Goal: Information Seeking & Learning: Compare options

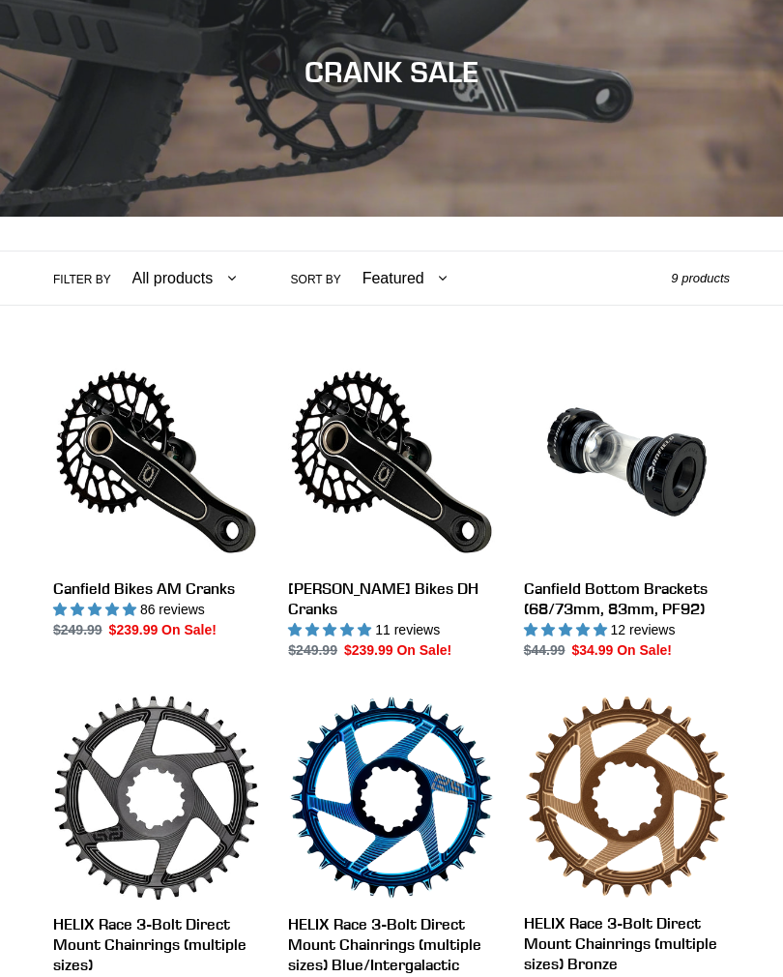
scroll to position [244, 0]
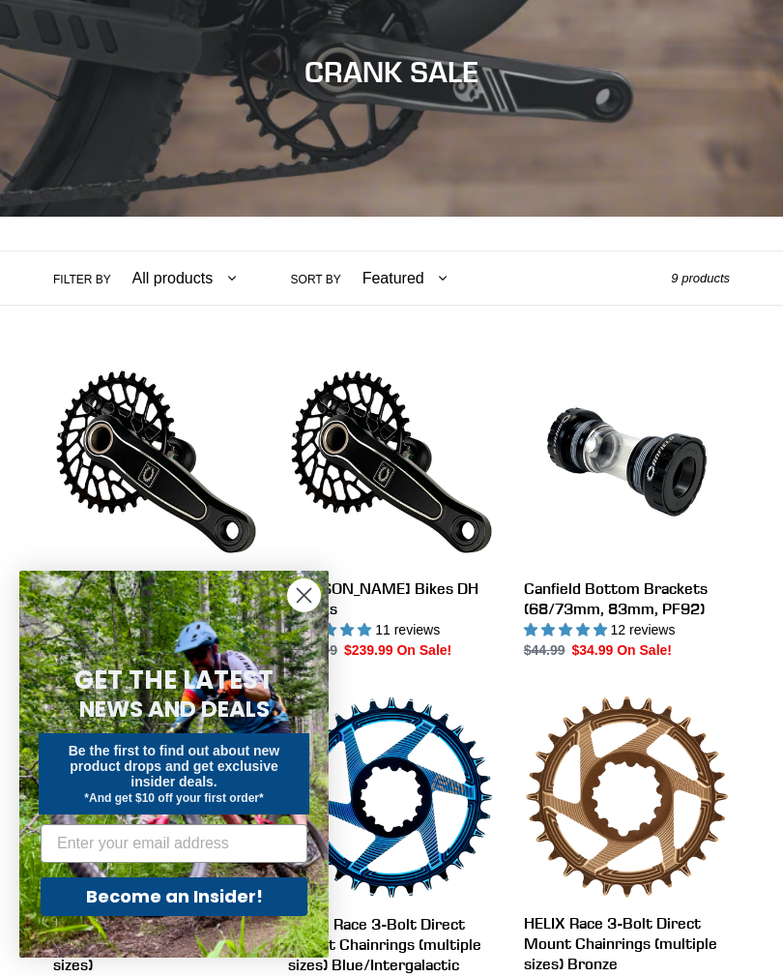
click at [301, 611] on circle "Close dialog" at bounding box center [304, 595] width 32 height 32
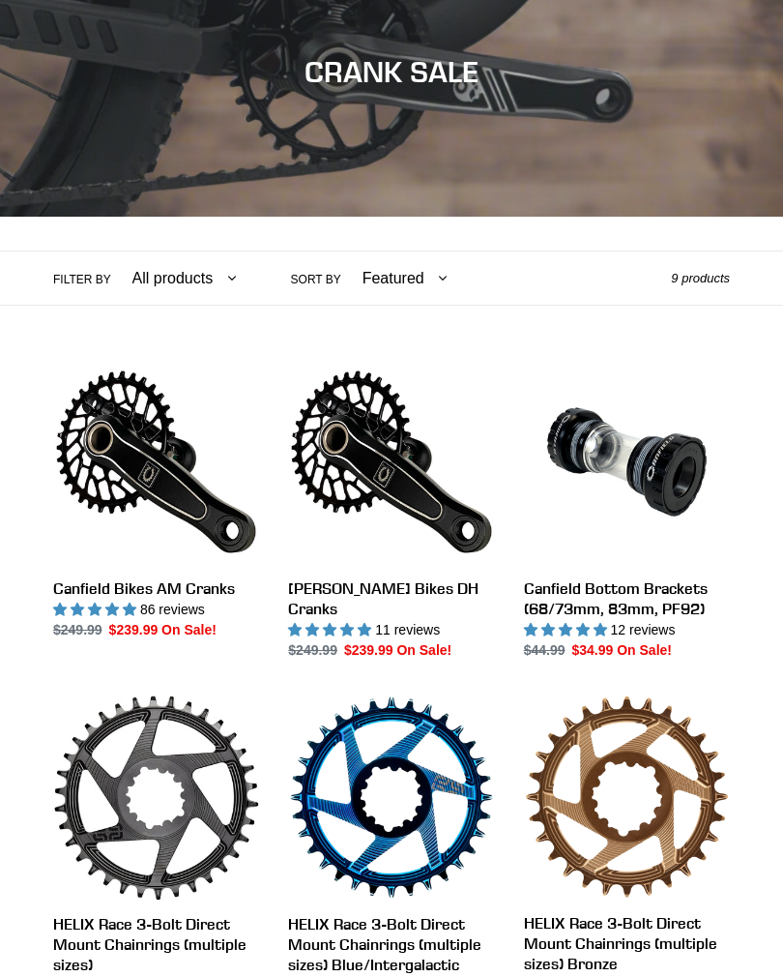
click at [199, 499] on link "Canfield Bikes AM Cranks" at bounding box center [156, 499] width 206 height 281
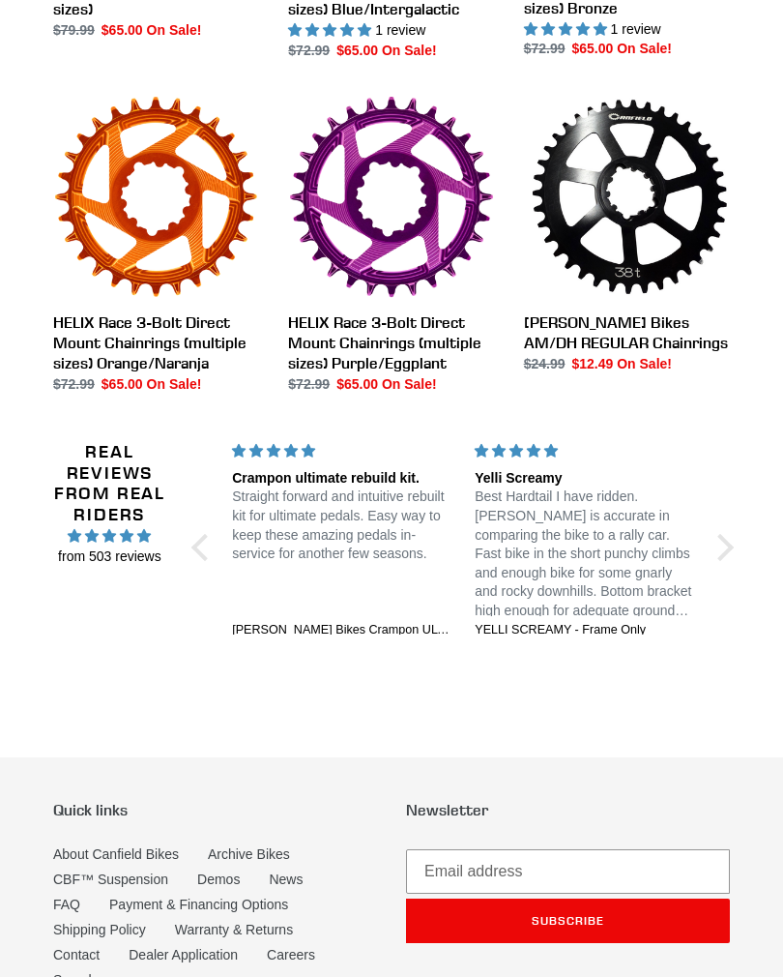
scroll to position [1192, 0]
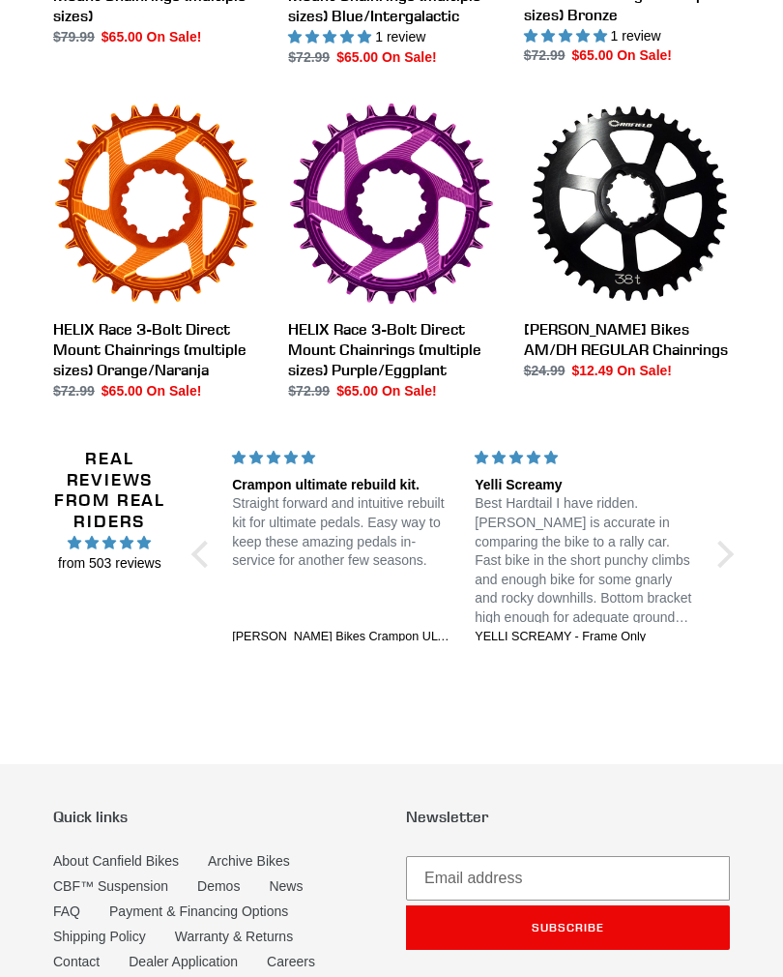
click at [205, 553] on div at bounding box center [204, 554] width 27 height 27
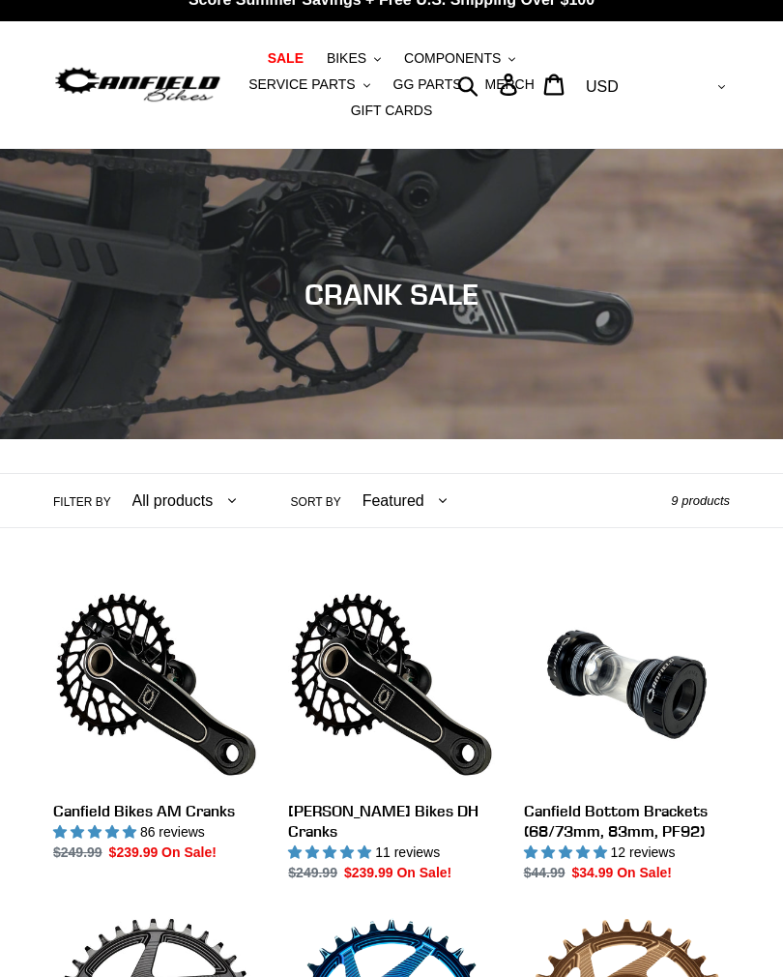
scroll to position [0, 0]
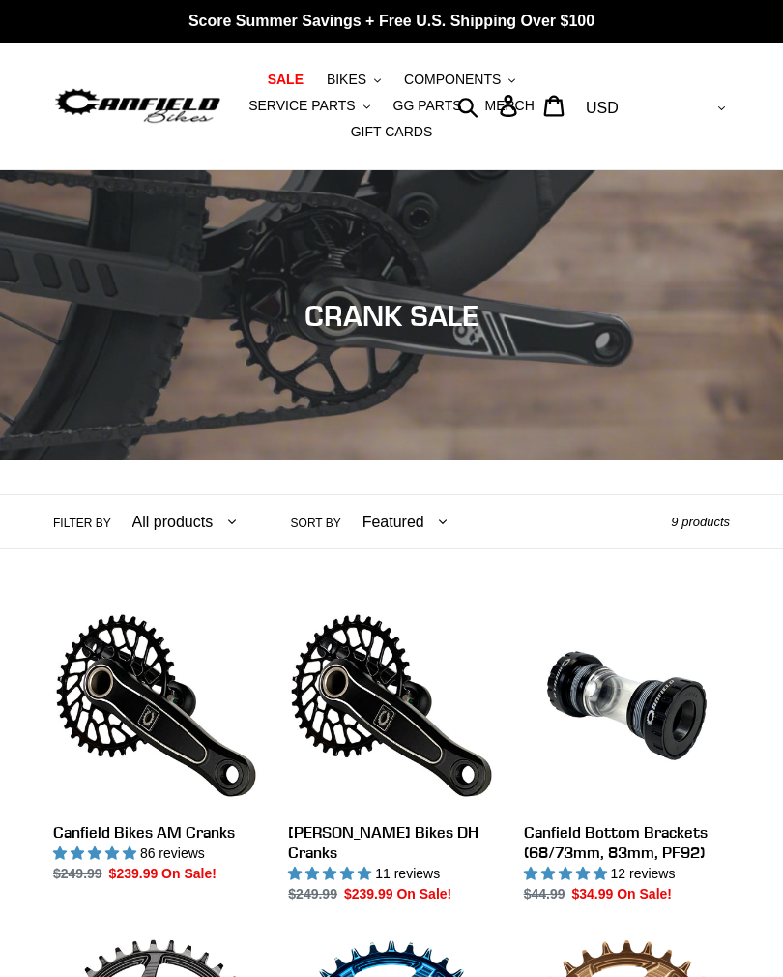
click at [498, 85] on span "COMPONENTS" at bounding box center [452, 80] width 97 height 16
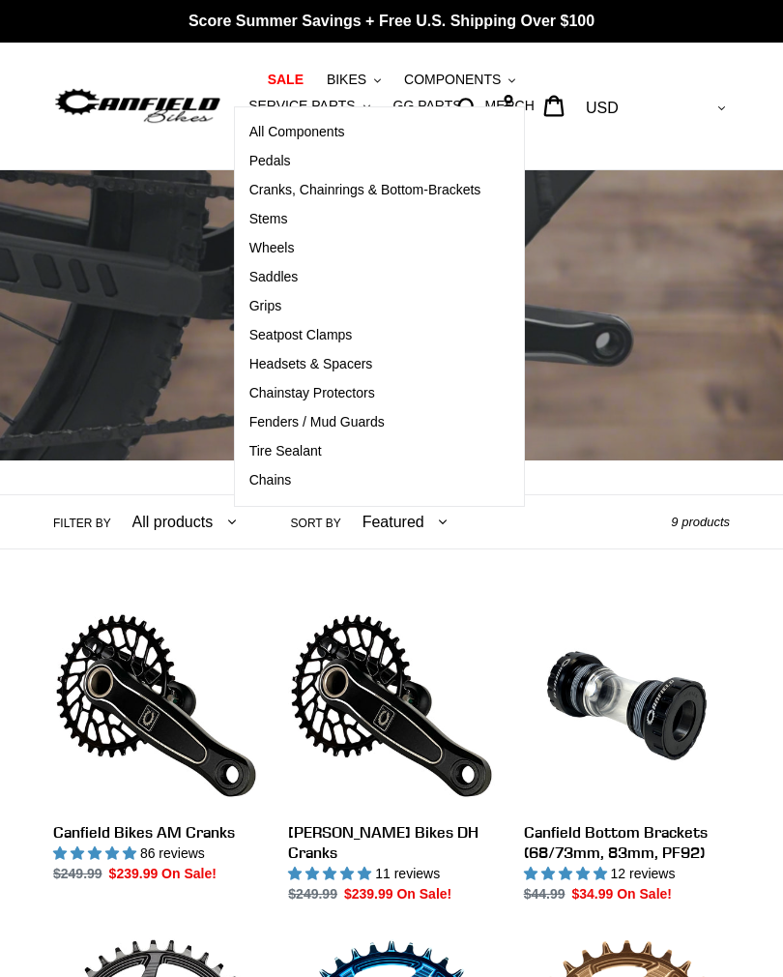
click at [333, 334] on span "Seatpost Clamps" at bounding box center [301, 335] width 103 height 16
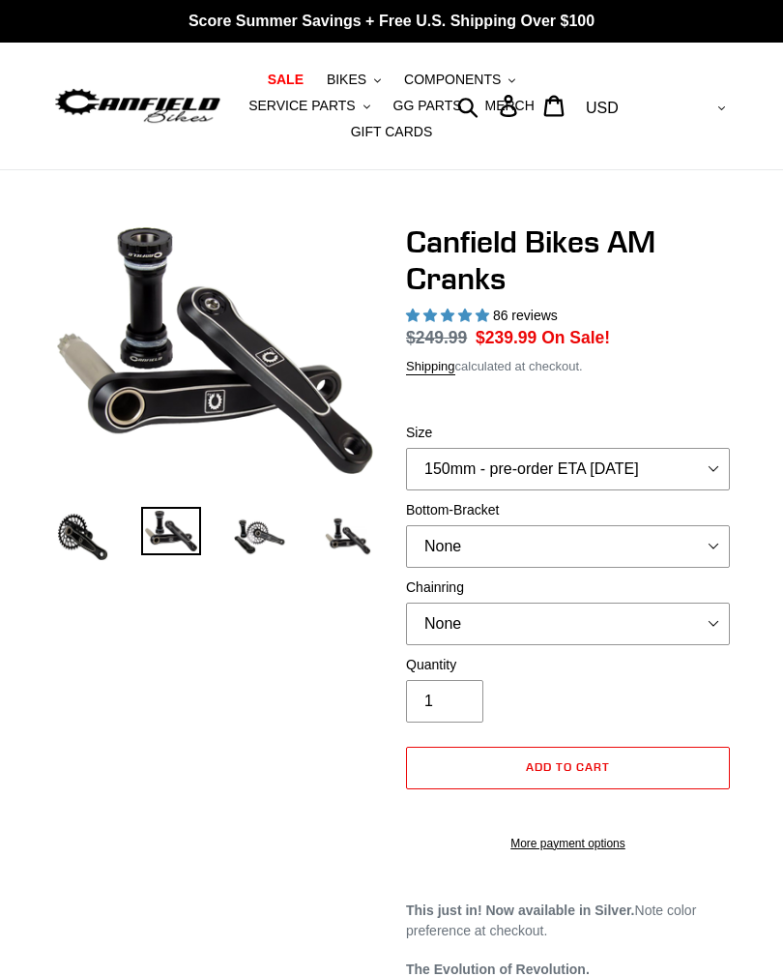
select select "highest-rating"
click at [710, 465] on select "150mm - pre-order ETA 9/30/25 155mm - pre-order ETA 9/30/25 160mm - pre-order E…" at bounding box center [568, 469] width 324 height 43
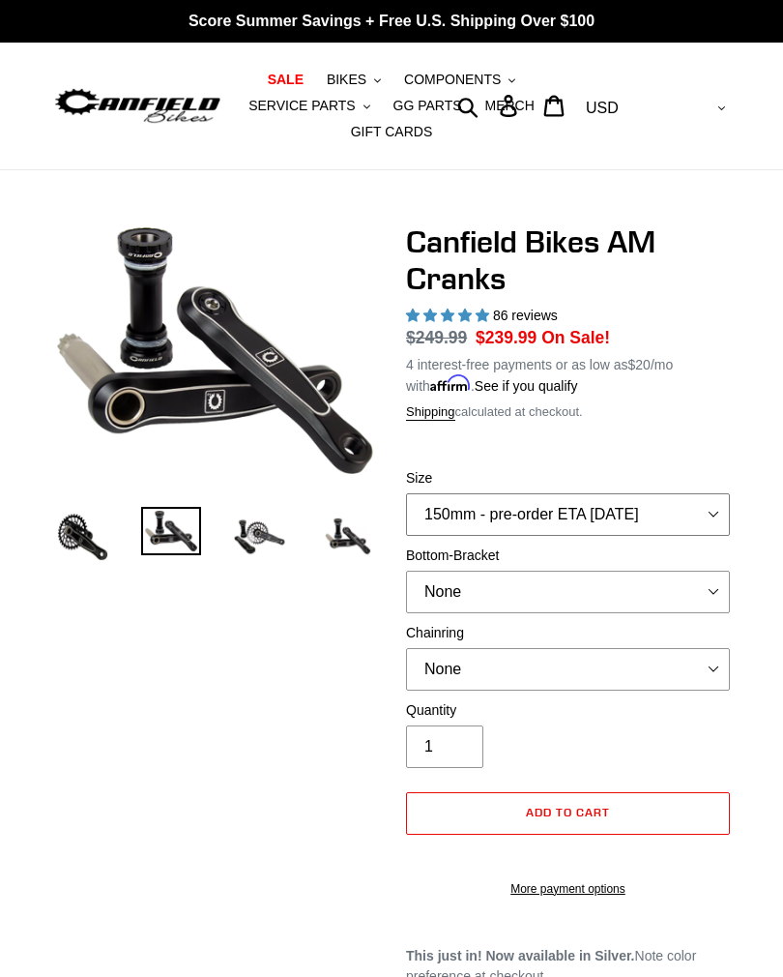
select select "160mm - pre-order ETA 9/30/25"
click at [706, 590] on select "None BSA Threaded 68/73mm Press Fit PF92" at bounding box center [568, 592] width 324 height 43
select select "BSA Threaded 68/73mm"
click at [702, 667] on select "None 30t Round (Boost 148) 30t Oval (Boost 148) 32t Round (Boost 148) 32t Oval …" at bounding box center [568, 669] width 324 height 43
select select "30t Oval (Boost 148)"
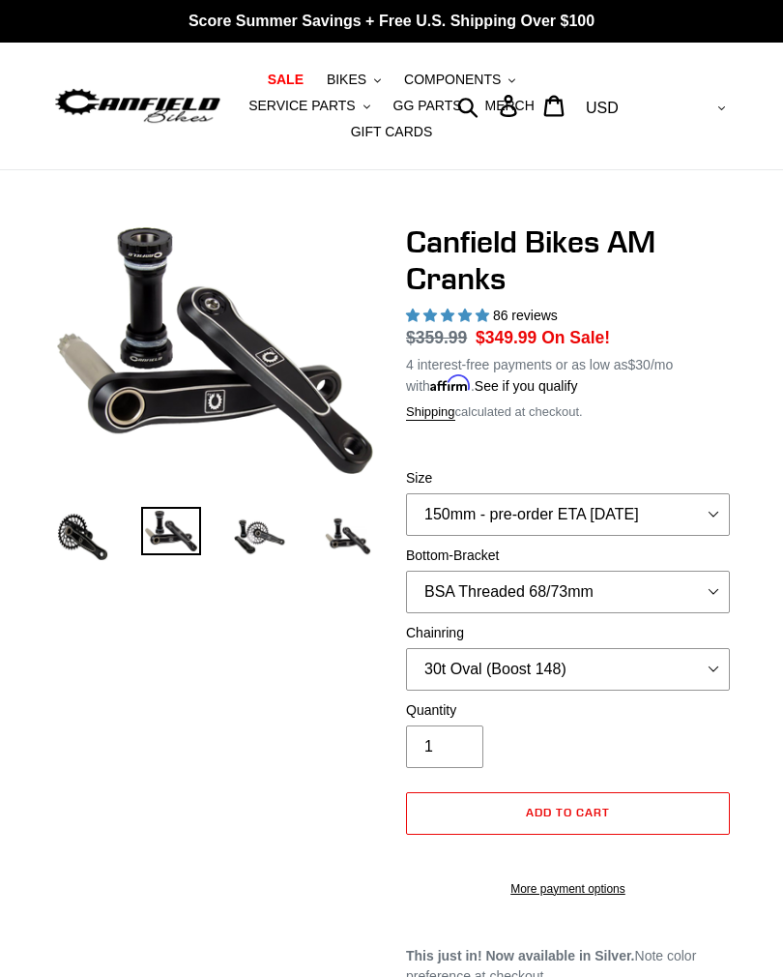
click at [91, 540] on img at bounding box center [82, 536] width 59 height 59
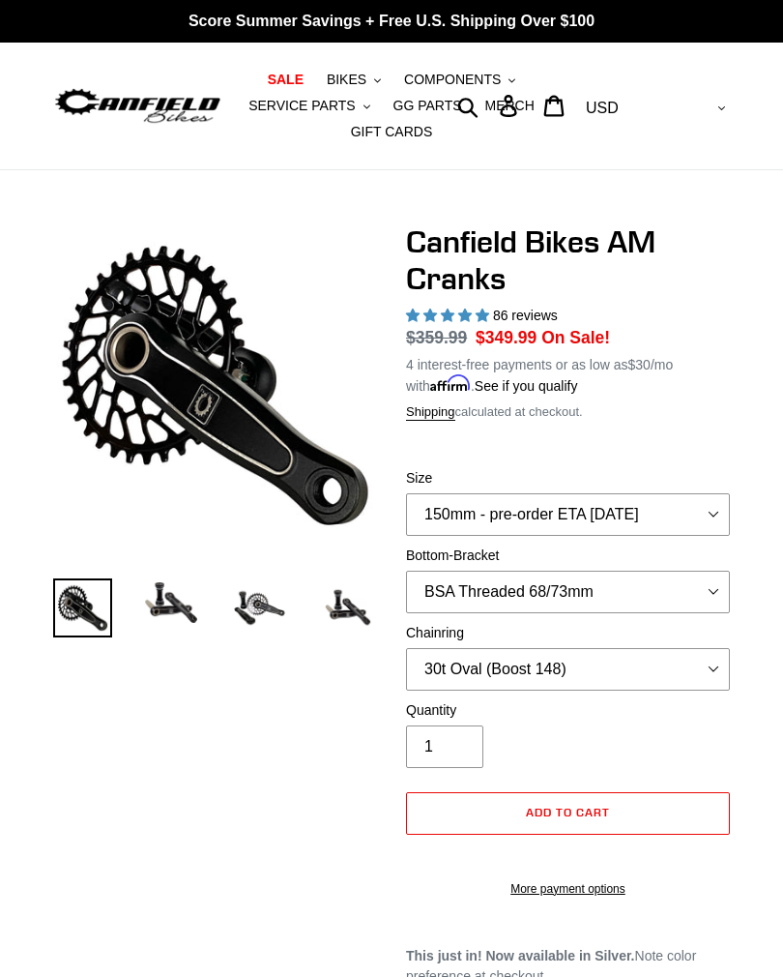
click at [263, 612] on img at bounding box center [259, 607] width 59 height 59
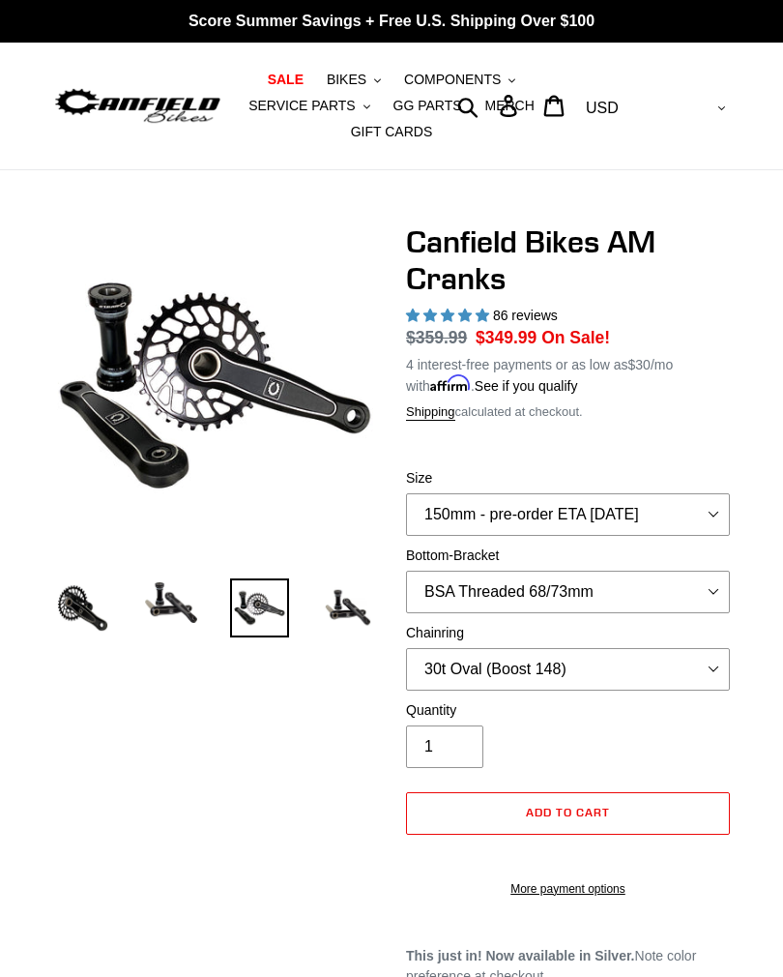
click at [529, 317] on span "86 reviews" at bounding box center [525, 315] width 65 height 15
click at [471, 313] on span "4.97 stars" at bounding box center [466, 314] width 17 height 13
click at [468, 316] on span "4.97 stars" at bounding box center [466, 314] width 17 height 13
click at [524, 319] on span "86 reviews" at bounding box center [525, 315] width 65 height 15
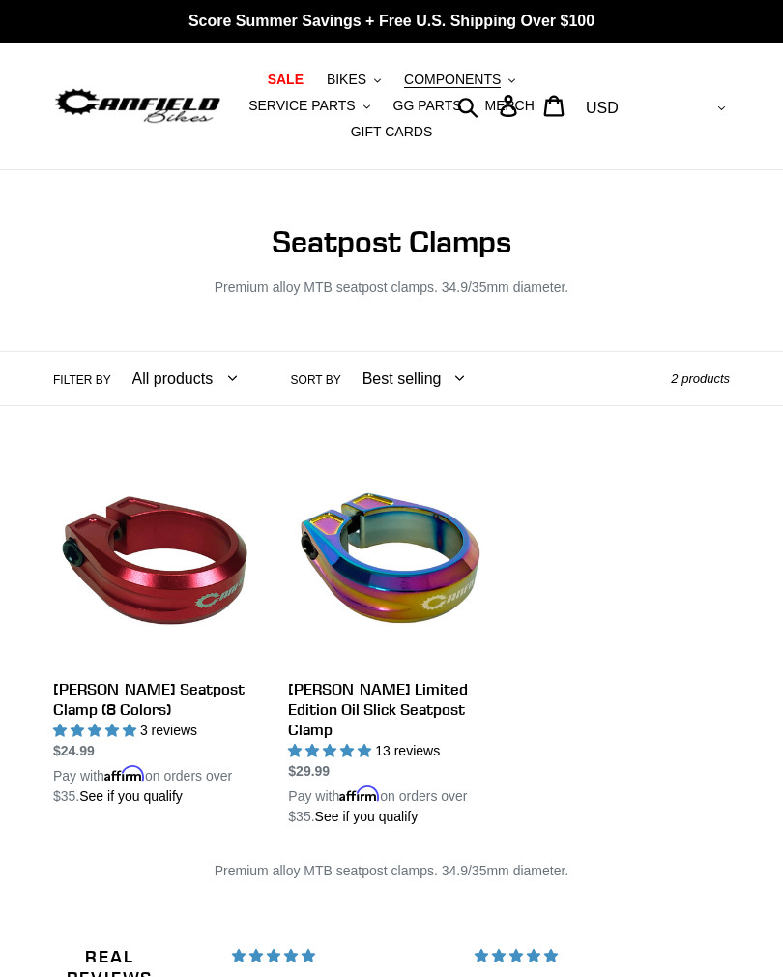
click at [97, 693] on link "Canfield Seatpost Clamp (8 Colors)" at bounding box center [156, 632] width 206 height 347
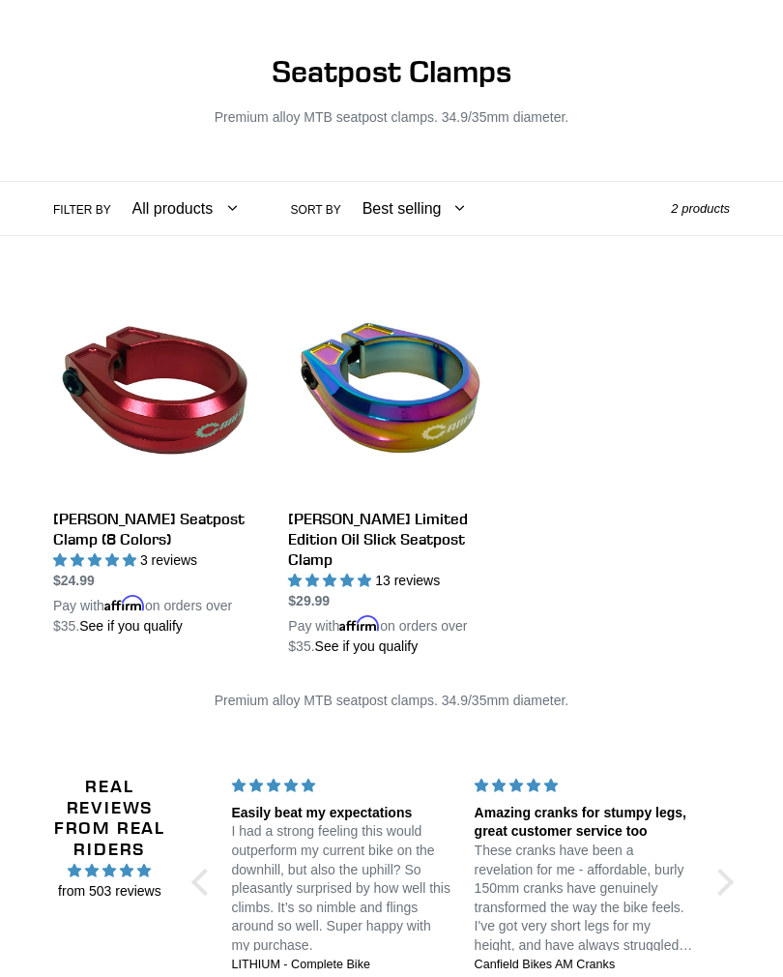
click at [439, 425] on link "[PERSON_NAME] Limited Edition Oil Slick Seatpost Clamp" at bounding box center [391, 472] width 206 height 367
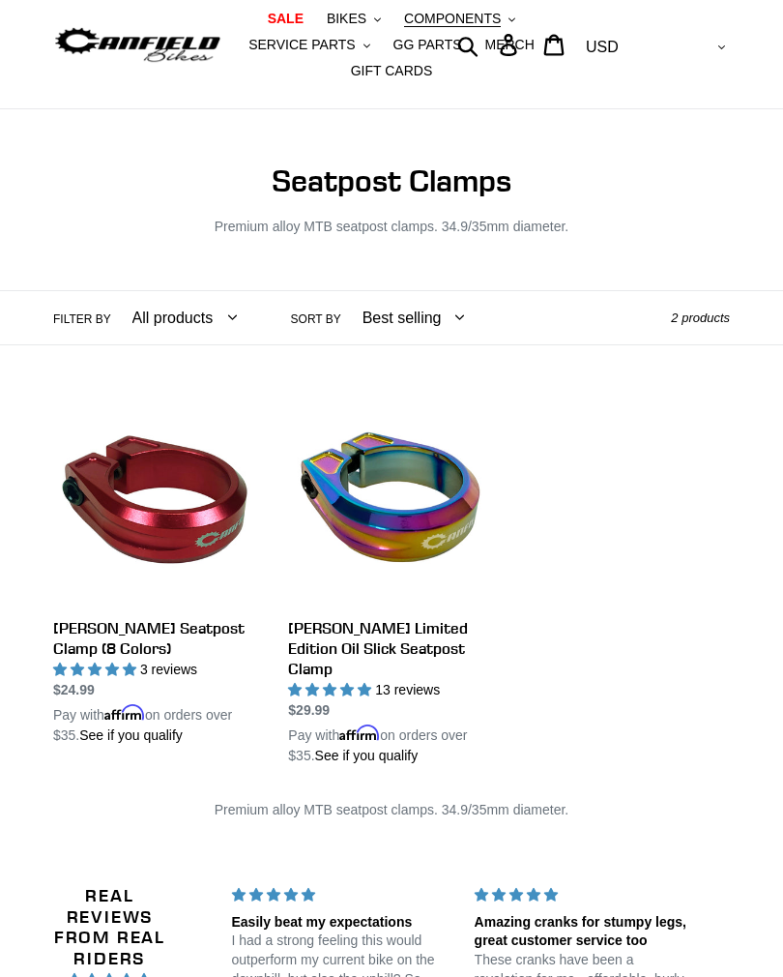
scroll to position [0, 0]
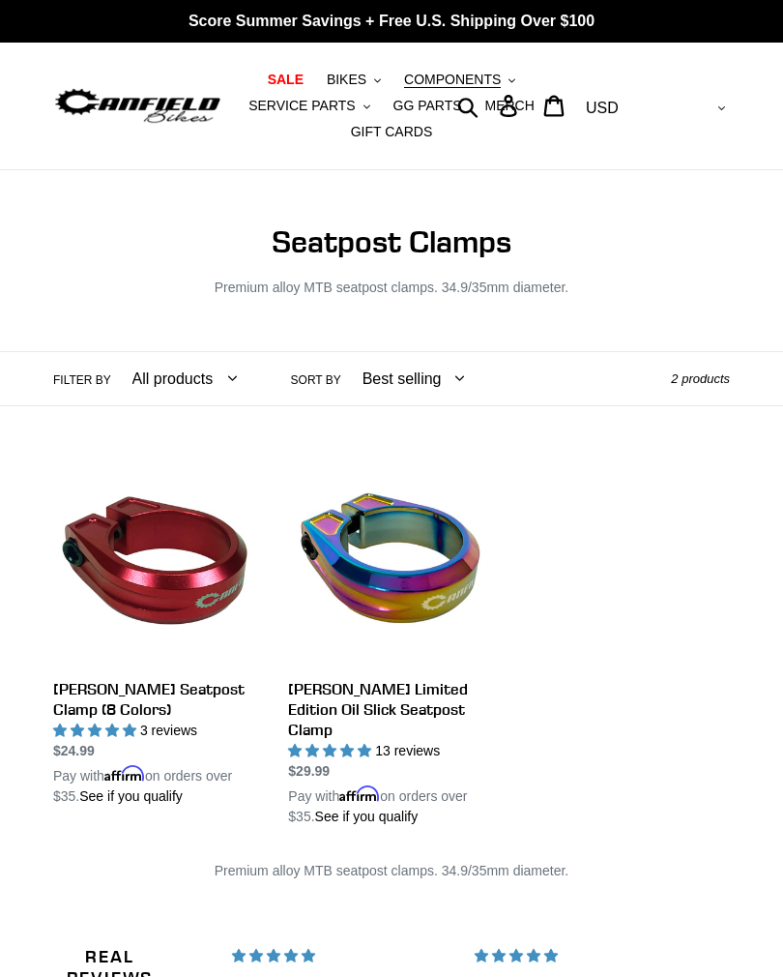
click at [488, 81] on span "COMPONENTS" at bounding box center [452, 80] width 97 height 16
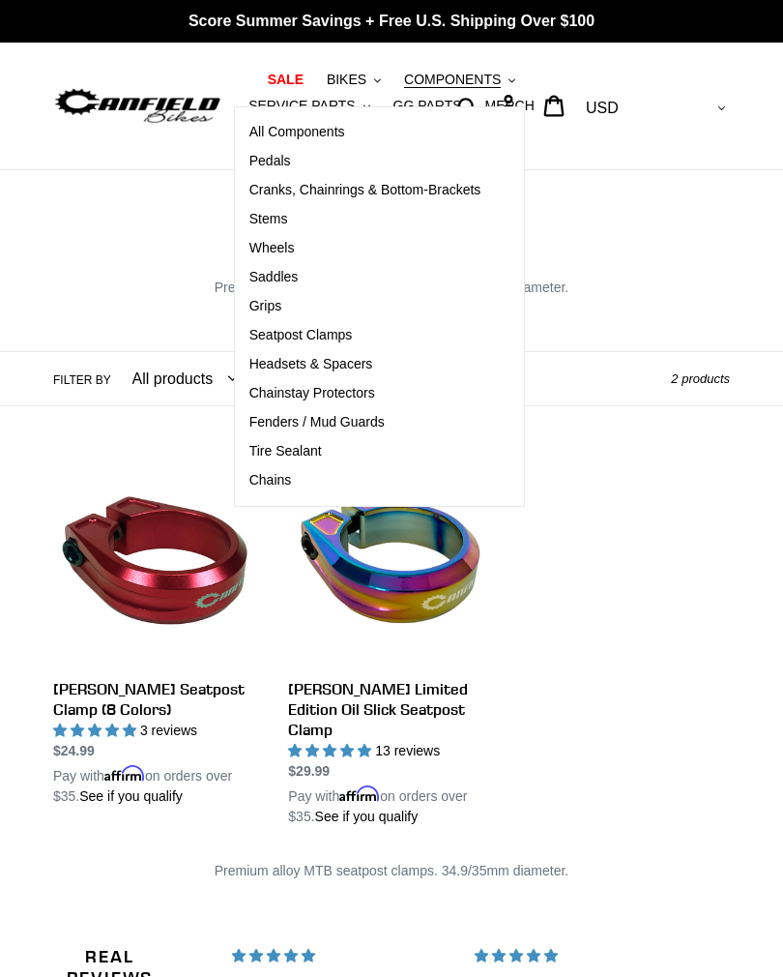
click at [260, 224] on span "Stems" at bounding box center [269, 219] width 39 height 16
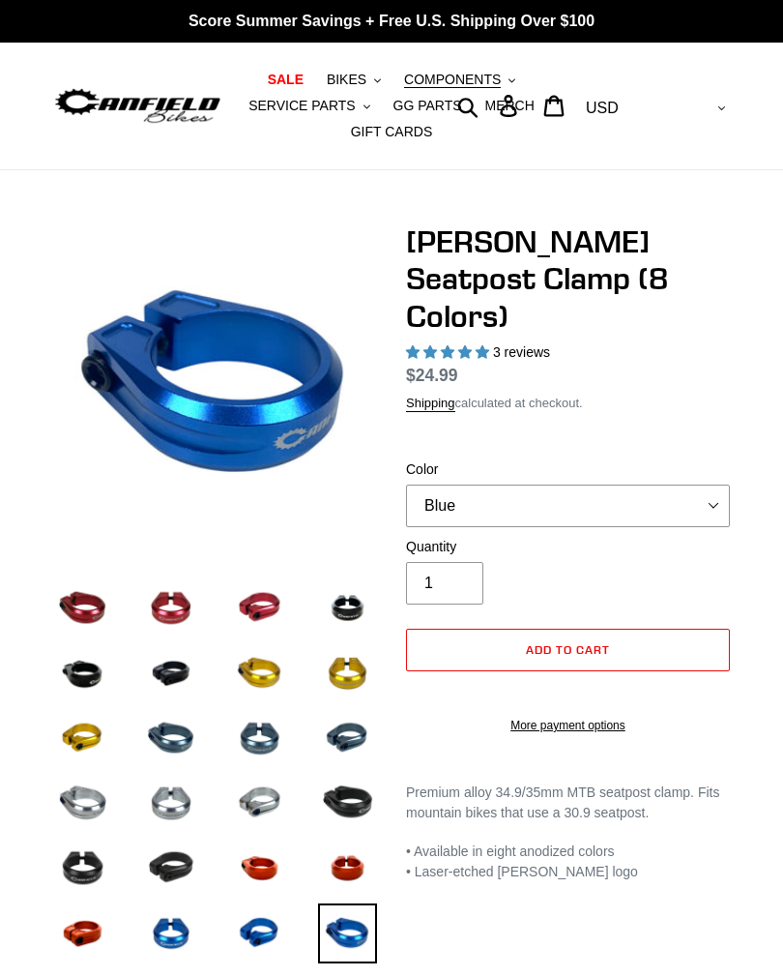
select select "highest-rating"
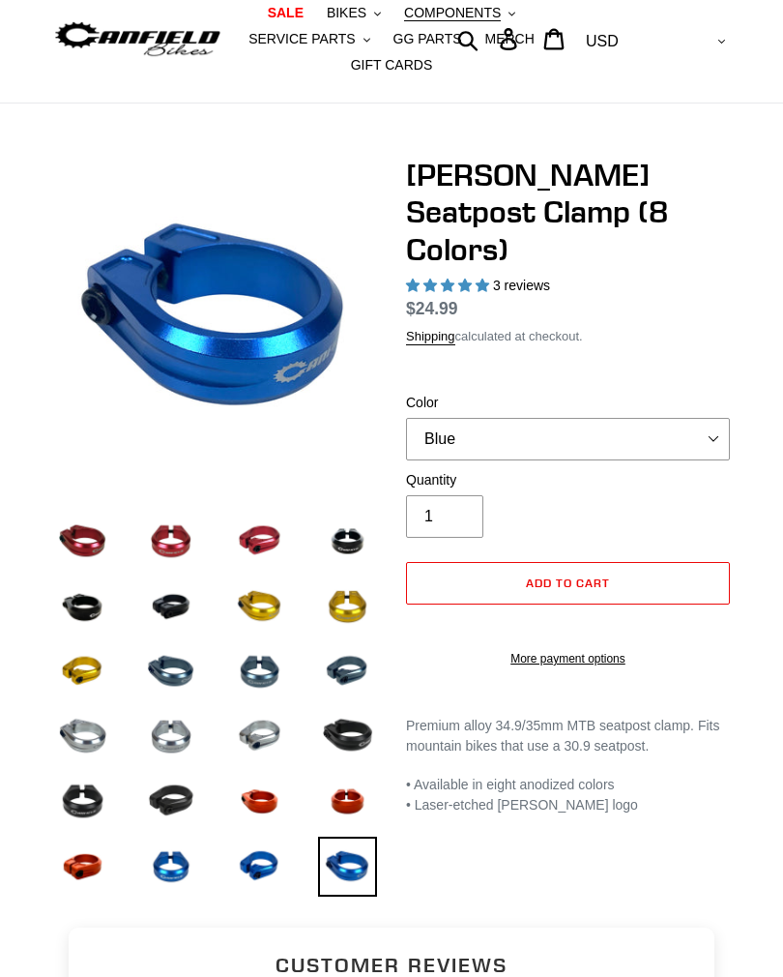
scroll to position [56, 0]
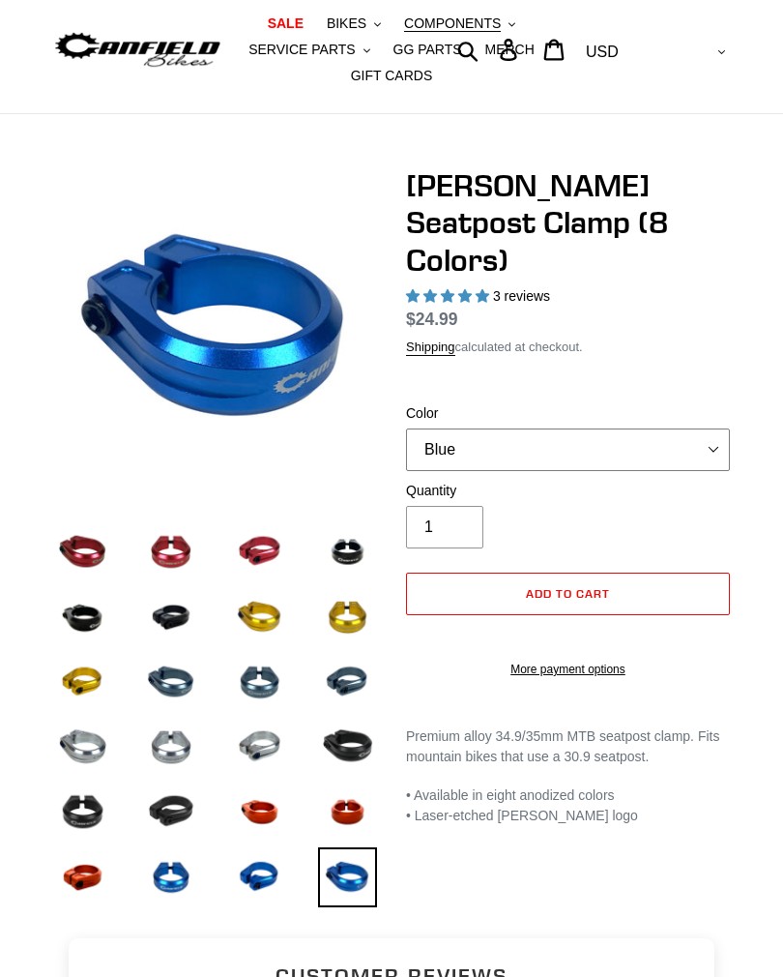
click at [703, 428] on select "Blue Black Gold Grey Red Silver Stealth Black Orange" at bounding box center [568, 449] width 324 height 43
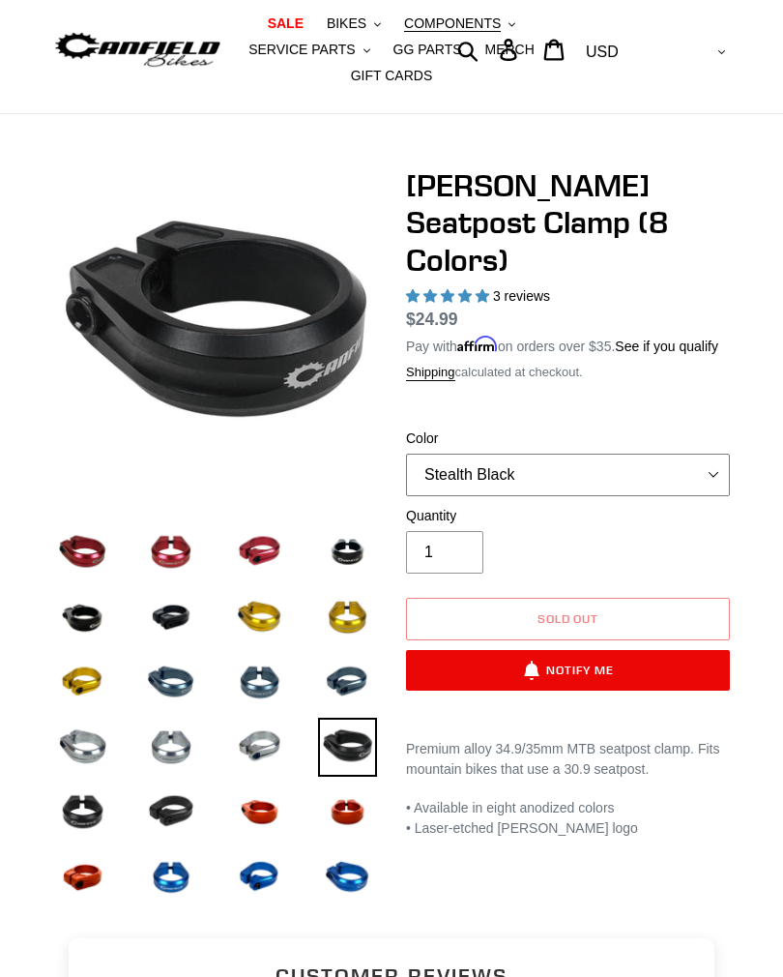
click at [702, 455] on select "Blue Black Gold Grey Red Silver Stealth Black Orange" at bounding box center [568, 475] width 324 height 43
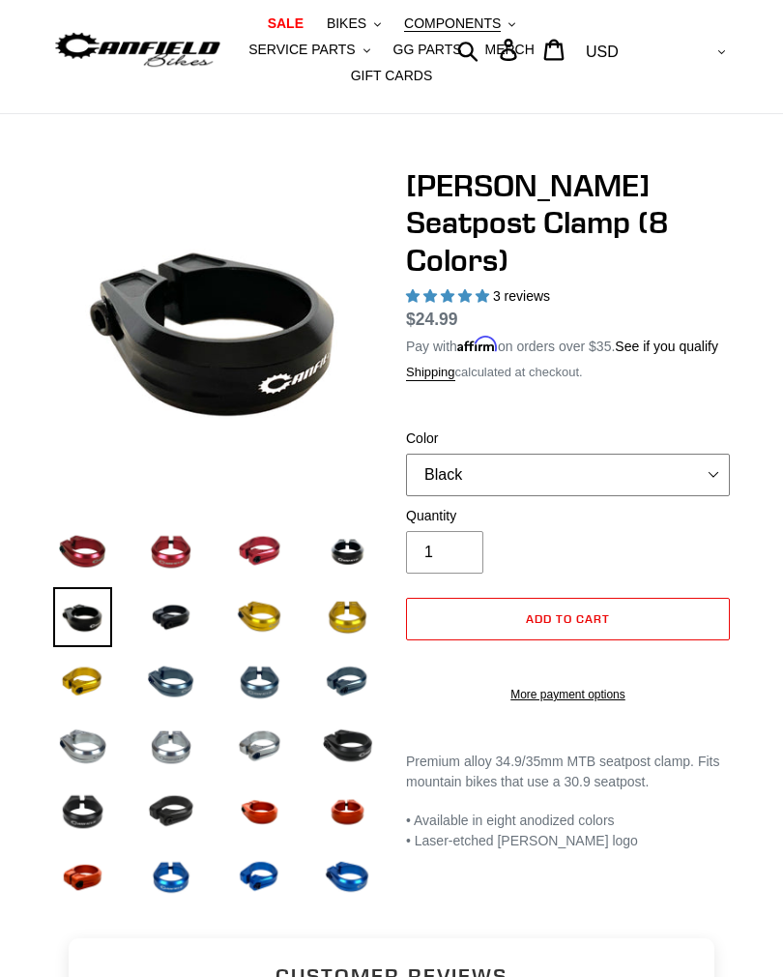
click at [710, 456] on select "Blue Black Gold Grey Red Silver Stealth Black Orange" at bounding box center [568, 475] width 324 height 43
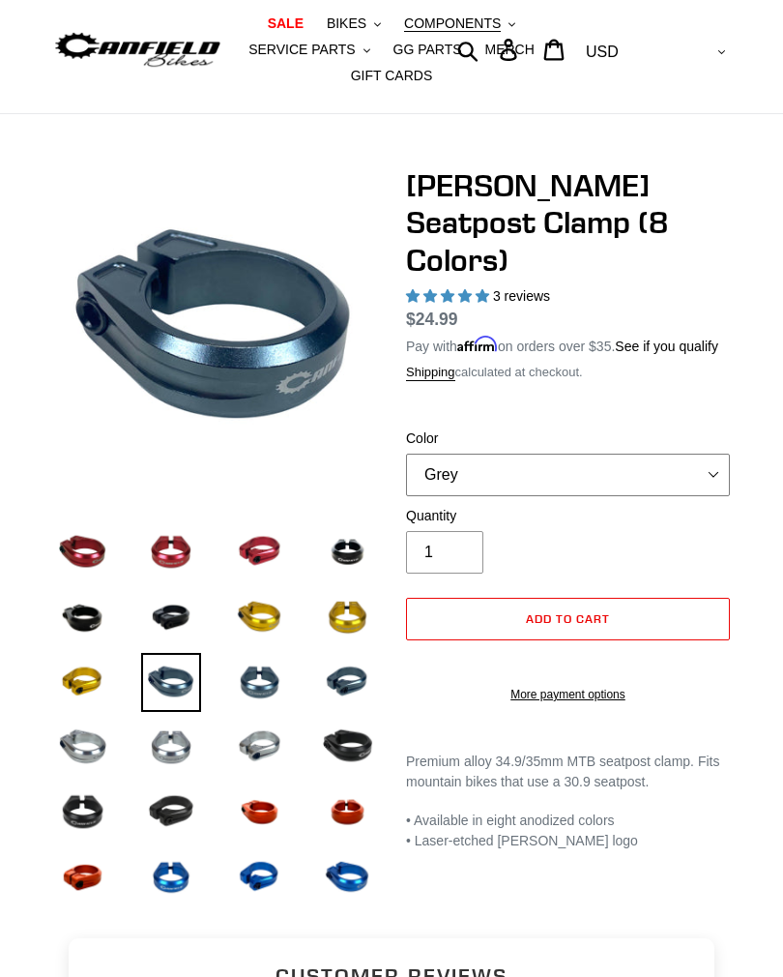
click at [717, 460] on select "Blue Black Gold Grey Red Silver Stealth Black Orange" at bounding box center [568, 475] width 324 height 43
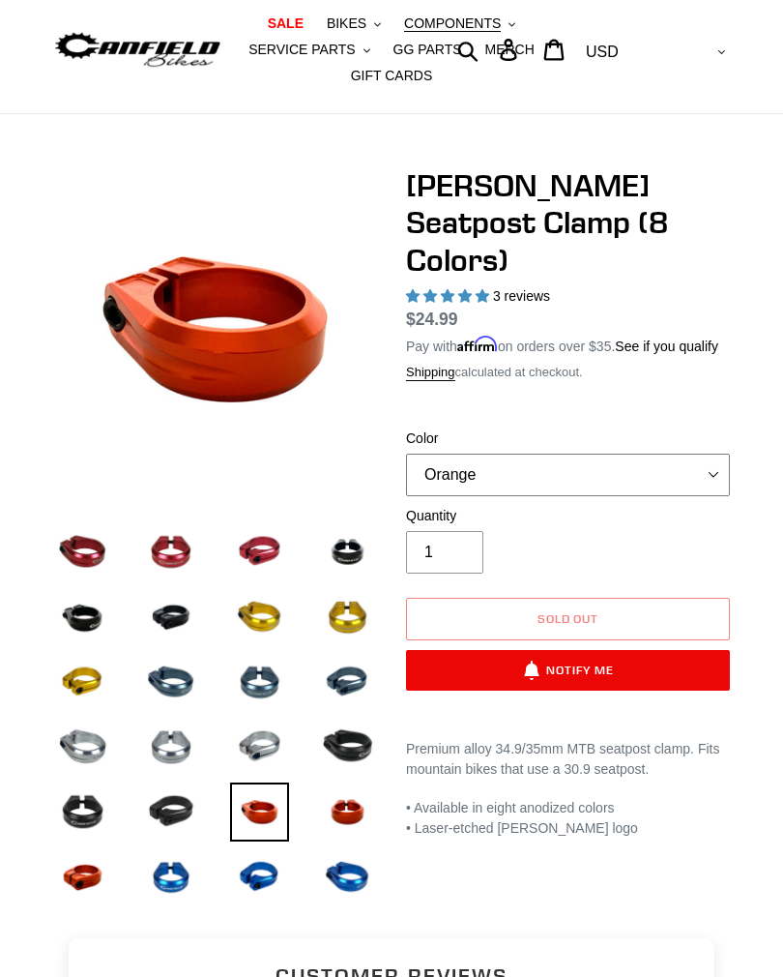
click at [722, 461] on select "Blue Black Gold Grey Red Silver Stealth Black Orange" at bounding box center [568, 475] width 324 height 43
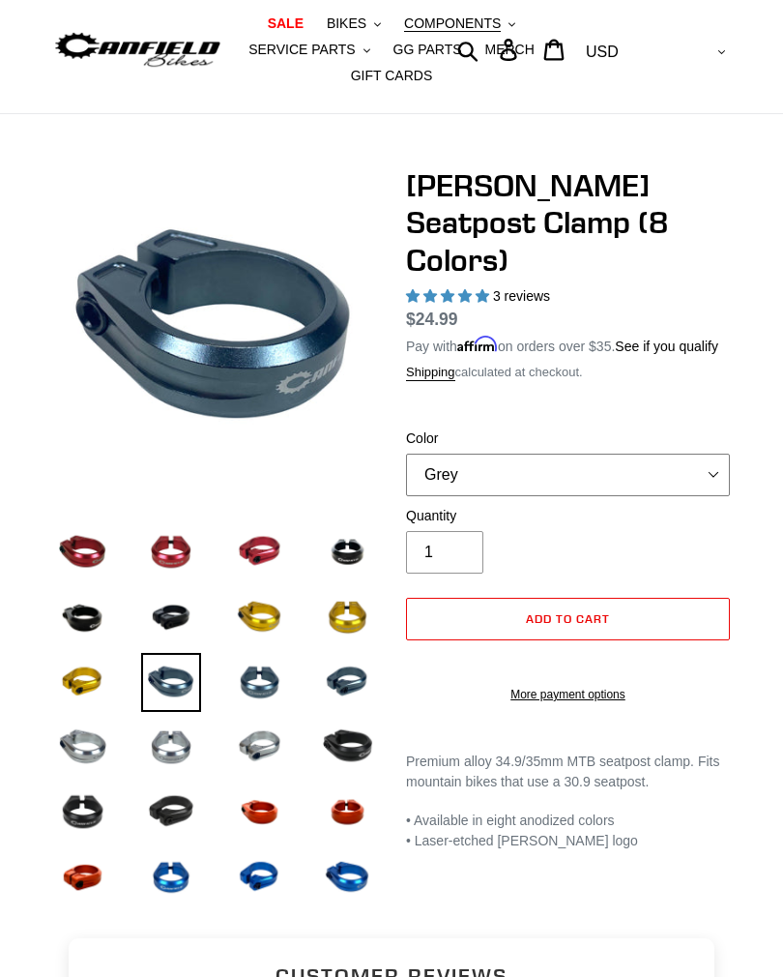
click at [716, 455] on select "Blue Black Gold Grey Red Silver Stealth Black Orange" at bounding box center [568, 475] width 324 height 43
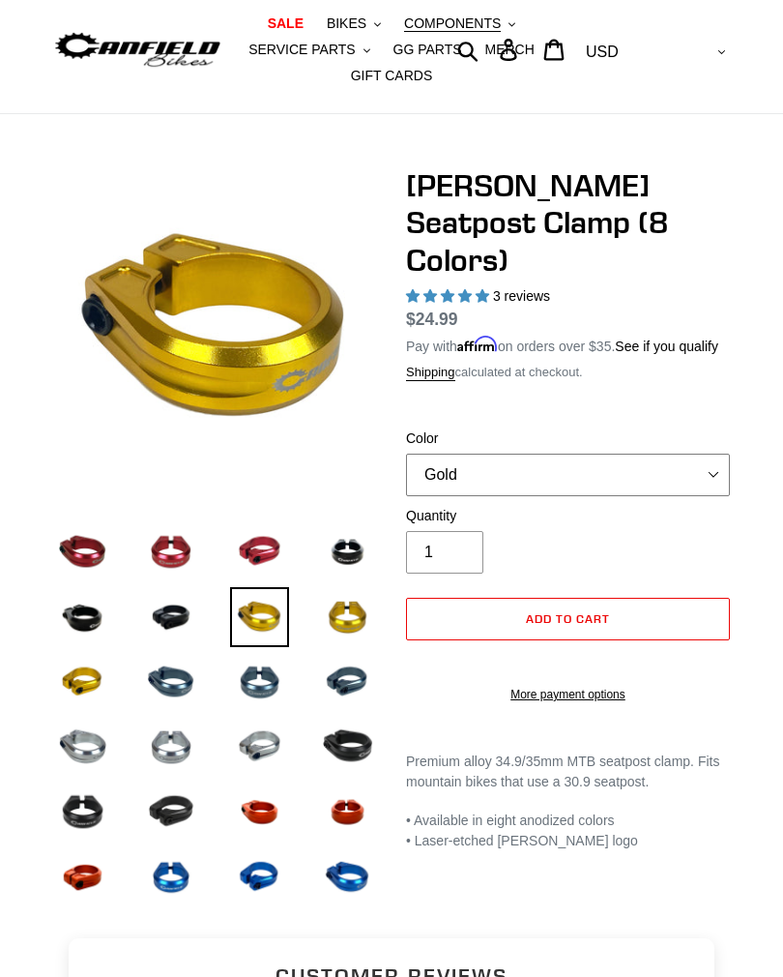
click at [726, 454] on select "Blue Black Gold Grey Red Silver Stealth Black Orange" at bounding box center [568, 475] width 324 height 43
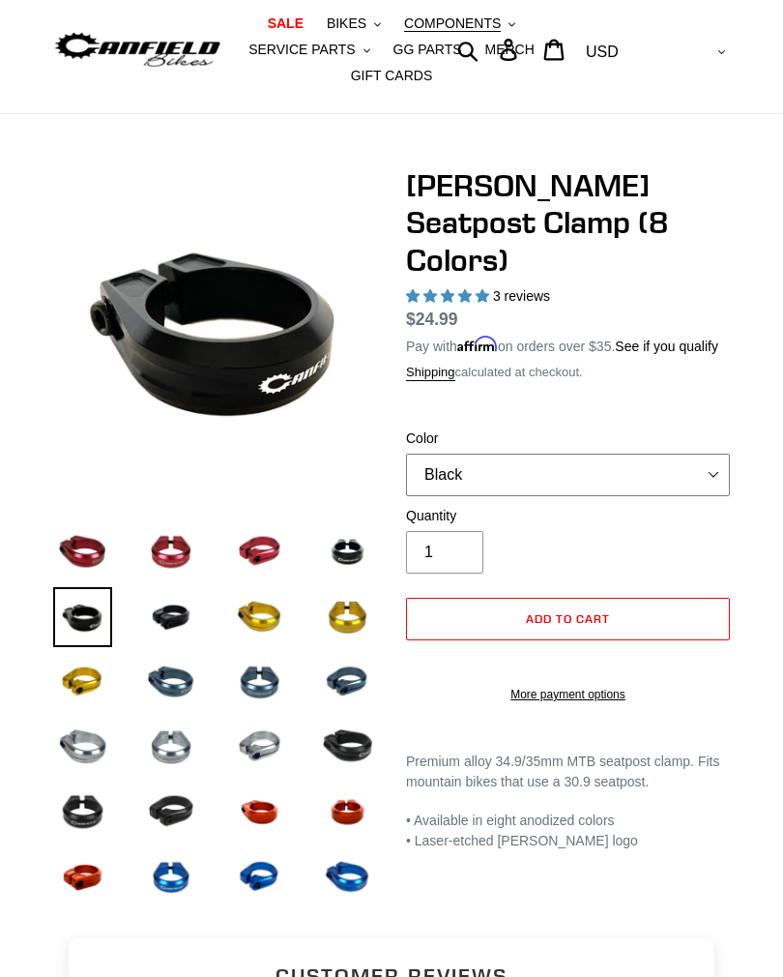
click at [722, 462] on select "Blue Black Gold Grey Red Silver Stealth Black Orange" at bounding box center [568, 475] width 324 height 43
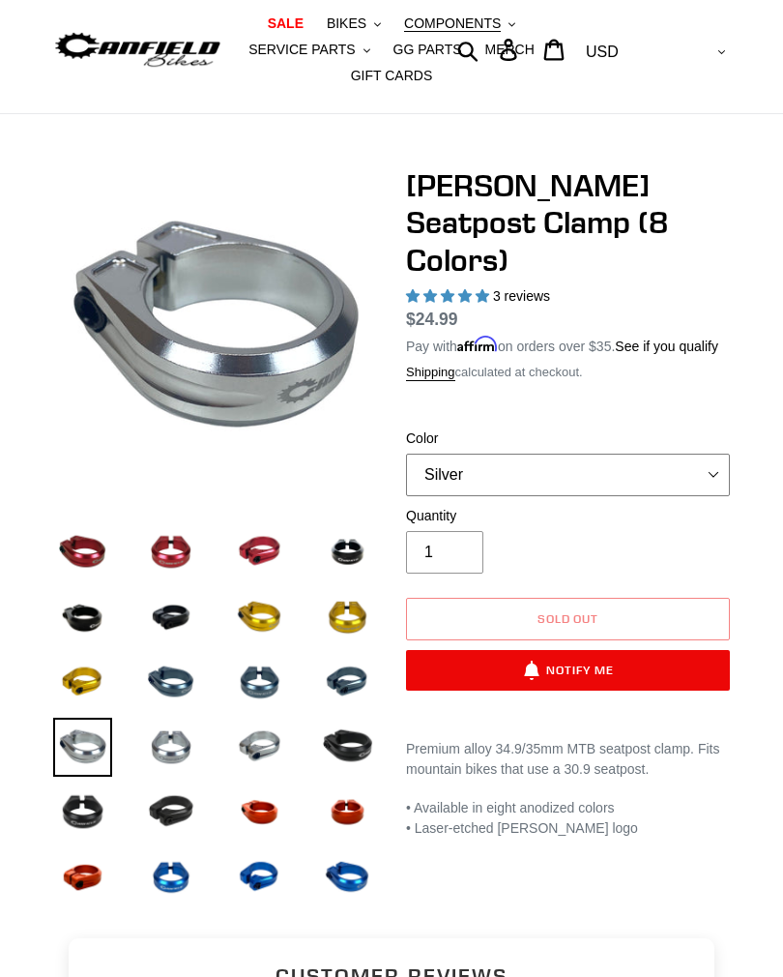
click at [725, 454] on select "Blue Black Gold Grey Red Silver Stealth Black Orange" at bounding box center [568, 475] width 324 height 43
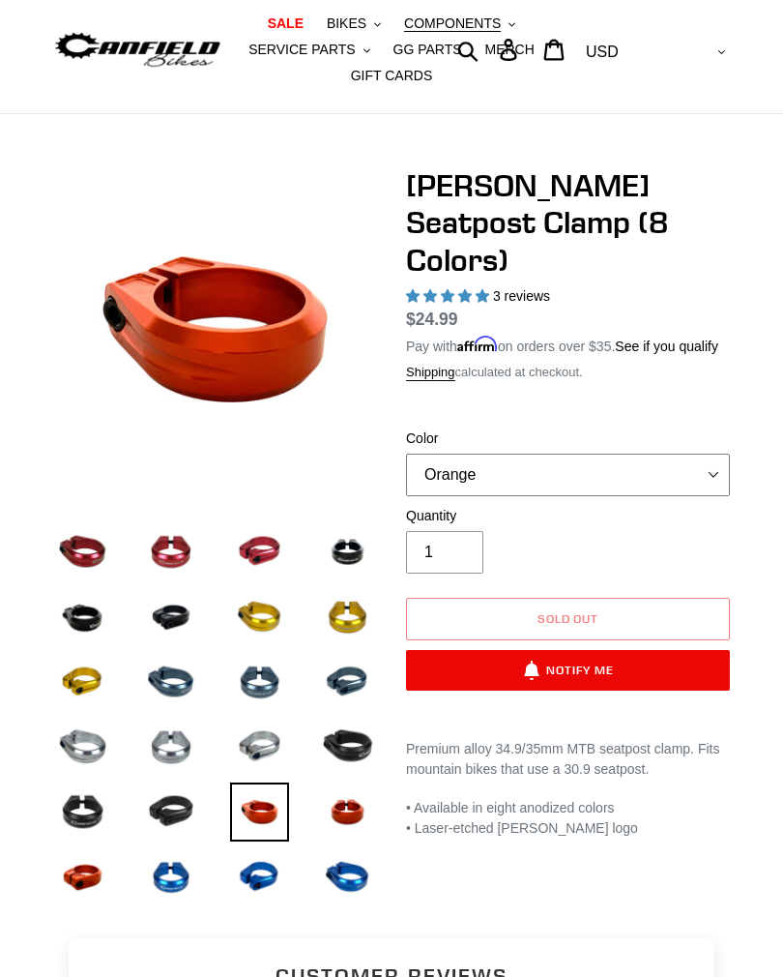
click at [719, 454] on select "Blue Black Gold Grey Red Silver Stealth Black Orange" at bounding box center [568, 475] width 324 height 43
select select "Red"
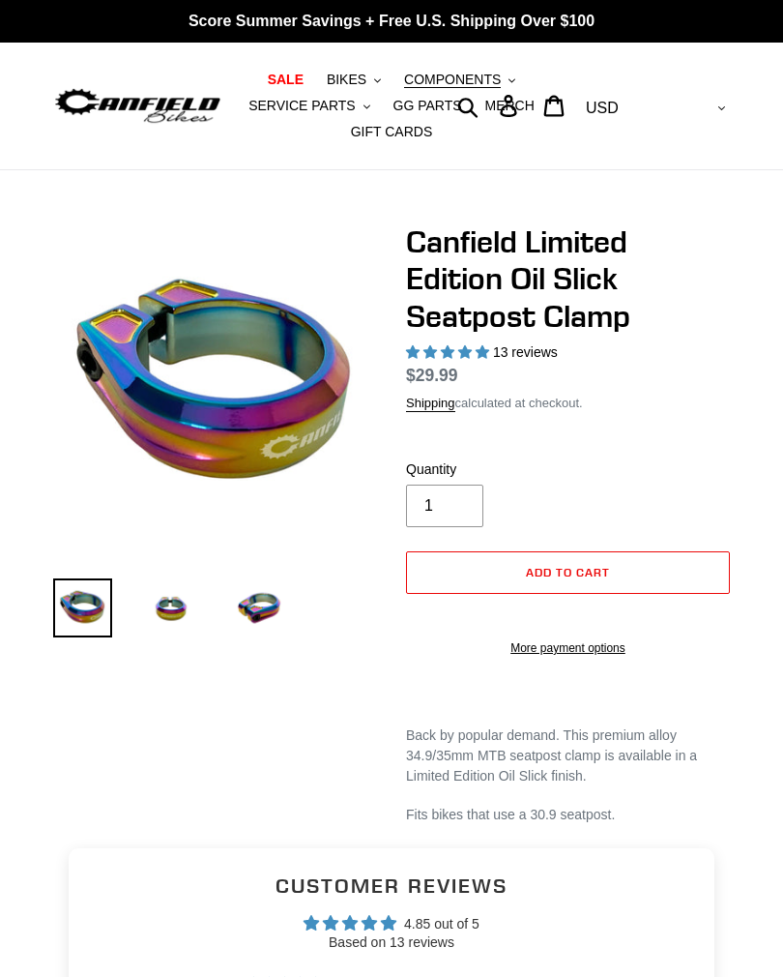
select select "highest-rating"
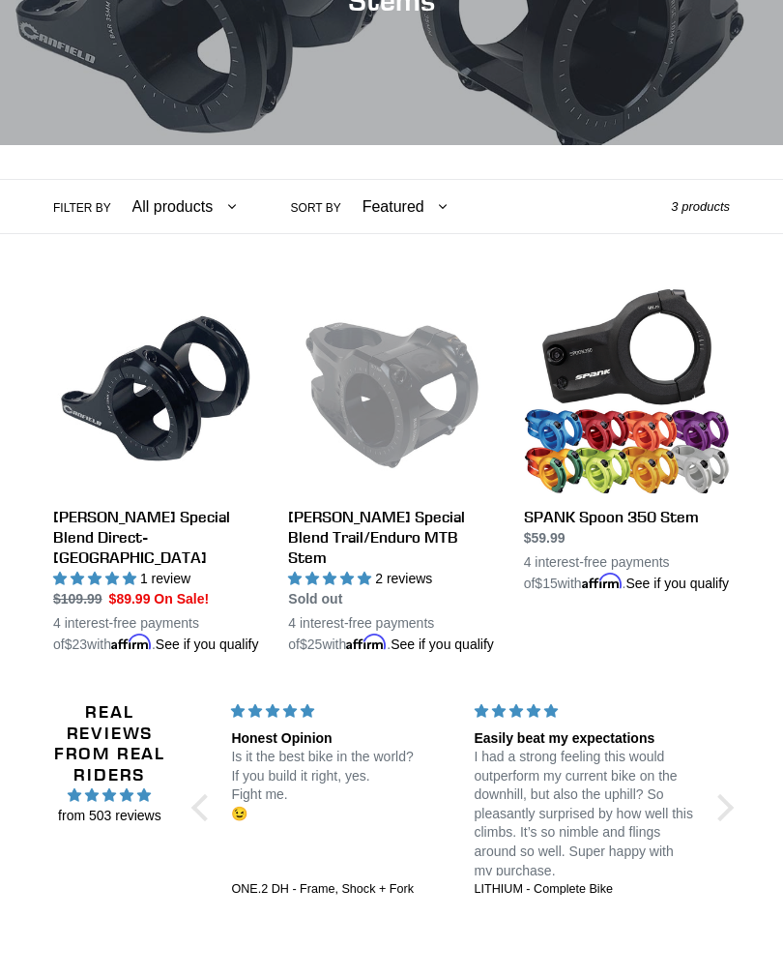
scroll to position [341, 0]
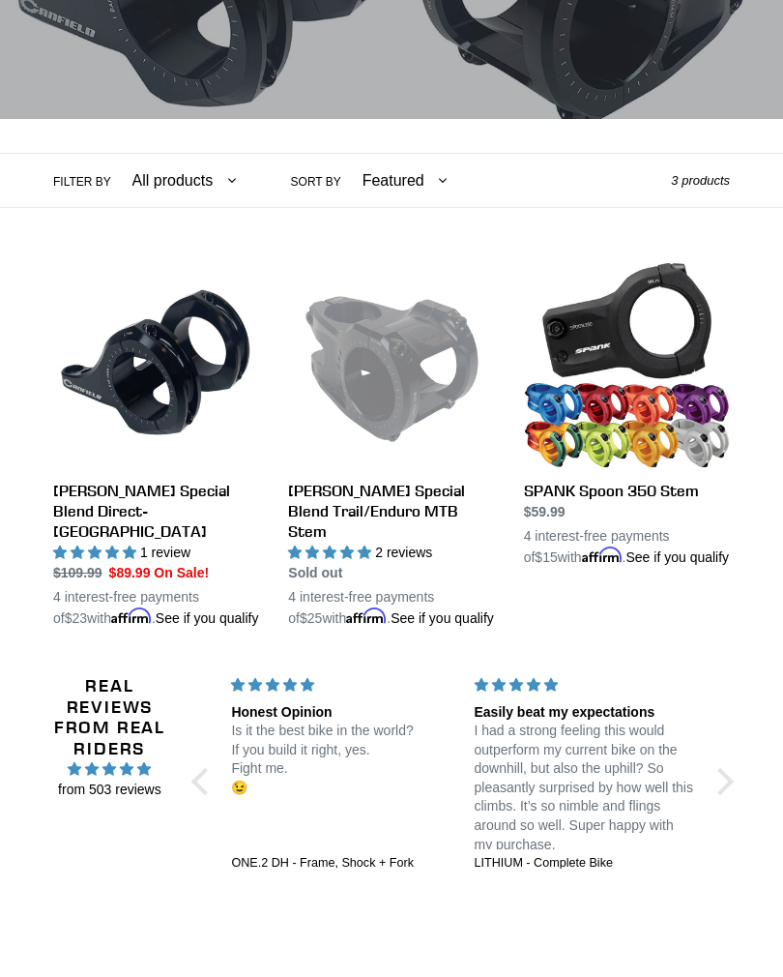
click at [706, 425] on link "SPANK Spoon 350 Stem" at bounding box center [627, 414] width 206 height 307
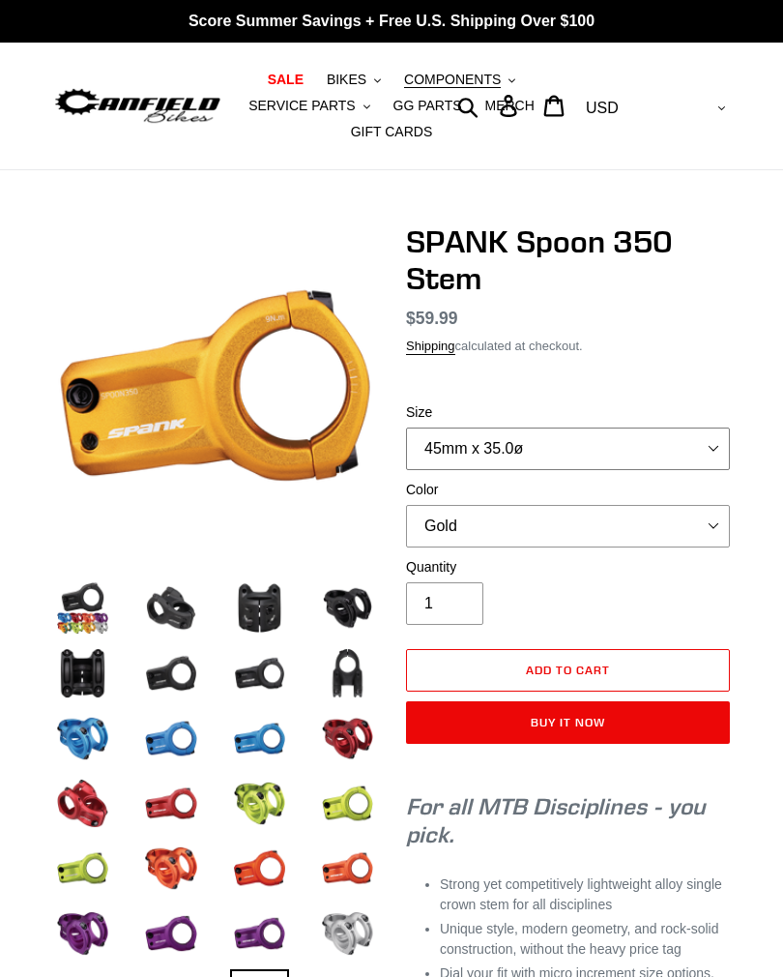
click at [708, 448] on select "35mm x 35.0ø 45mm x 35.0ø" at bounding box center [568, 448] width 324 height 43
select select "35mm x 35.0ø"
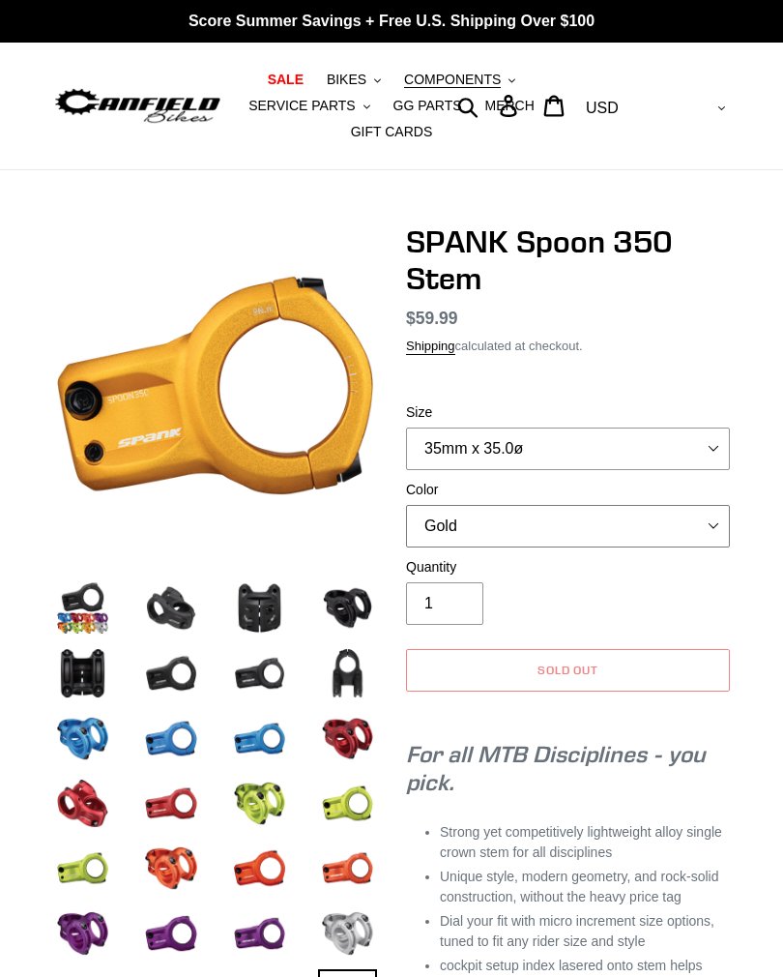
click at [717, 527] on select "Gold Orange Purple Raw Silver Rasta Green Red Blue Black" at bounding box center [568, 526] width 324 height 43
select select "Raw Silver"
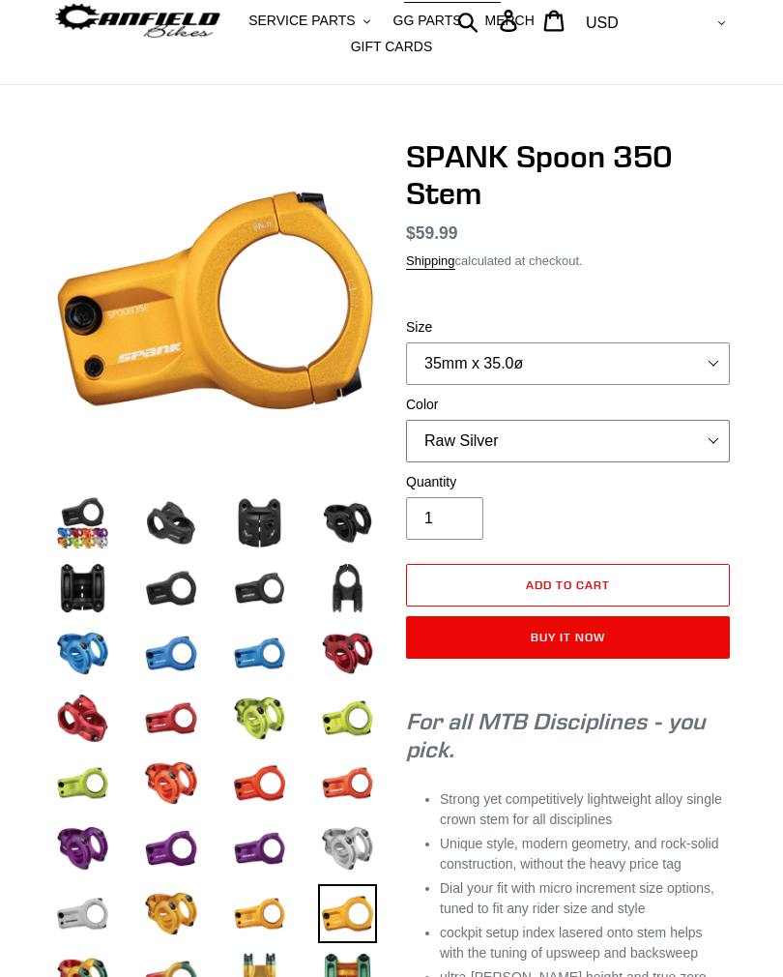
scroll to position [85, 0]
click at [373, 839] on img at bounding box center [347, 847] width 59 height 59
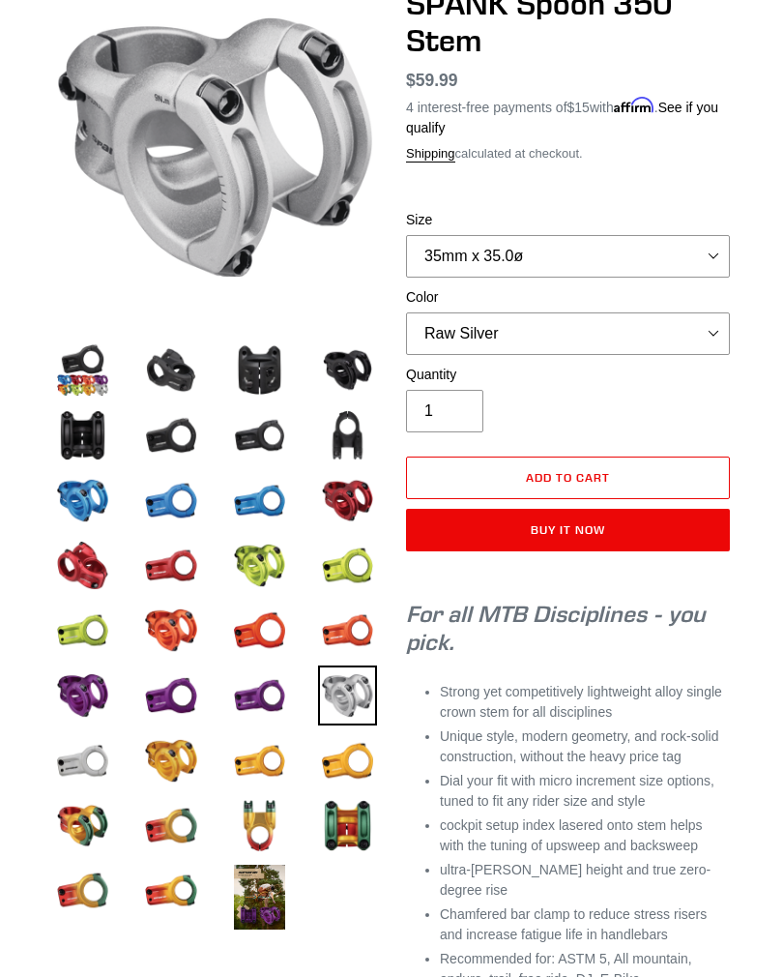
scroll to position [238, 0]
click at [84, 376] on img at bounding box center [82, 369] width 59 height 59
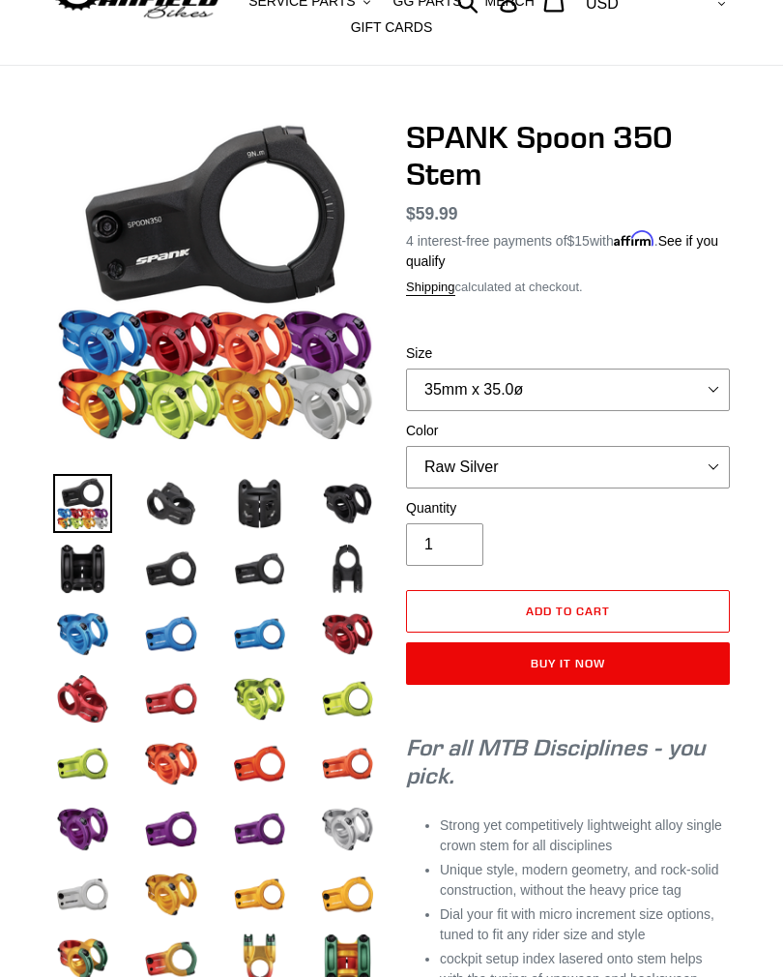
scroll to position [0, 0]
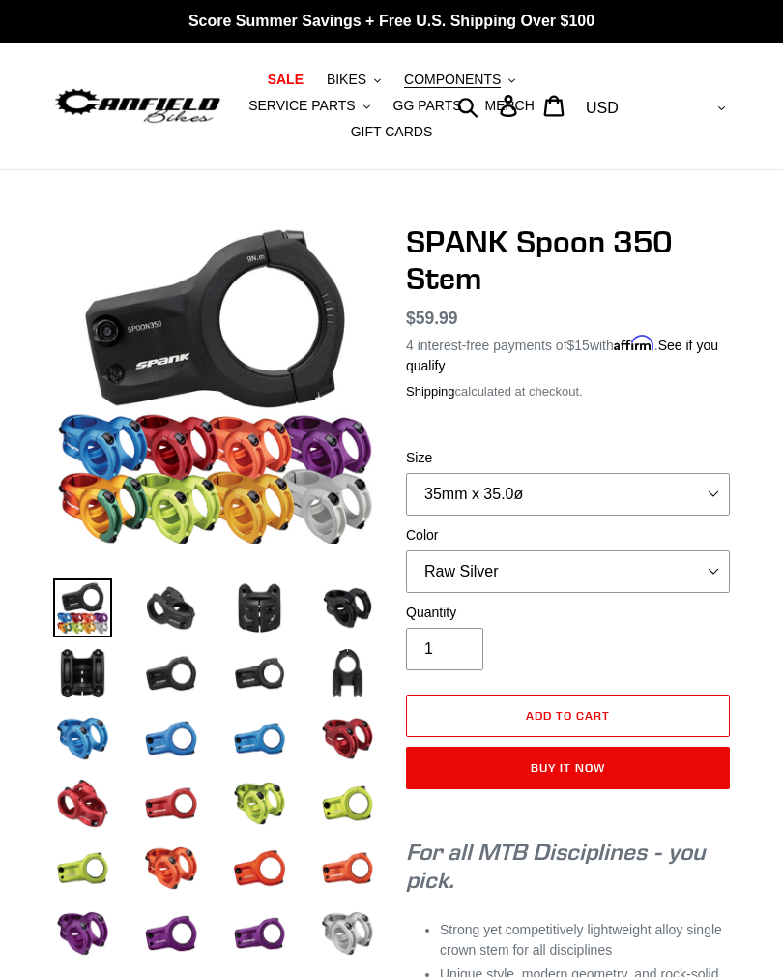
click at [479, 86] on span "COMPONENTS" at bounding box center [452, 80] width 97 height 16
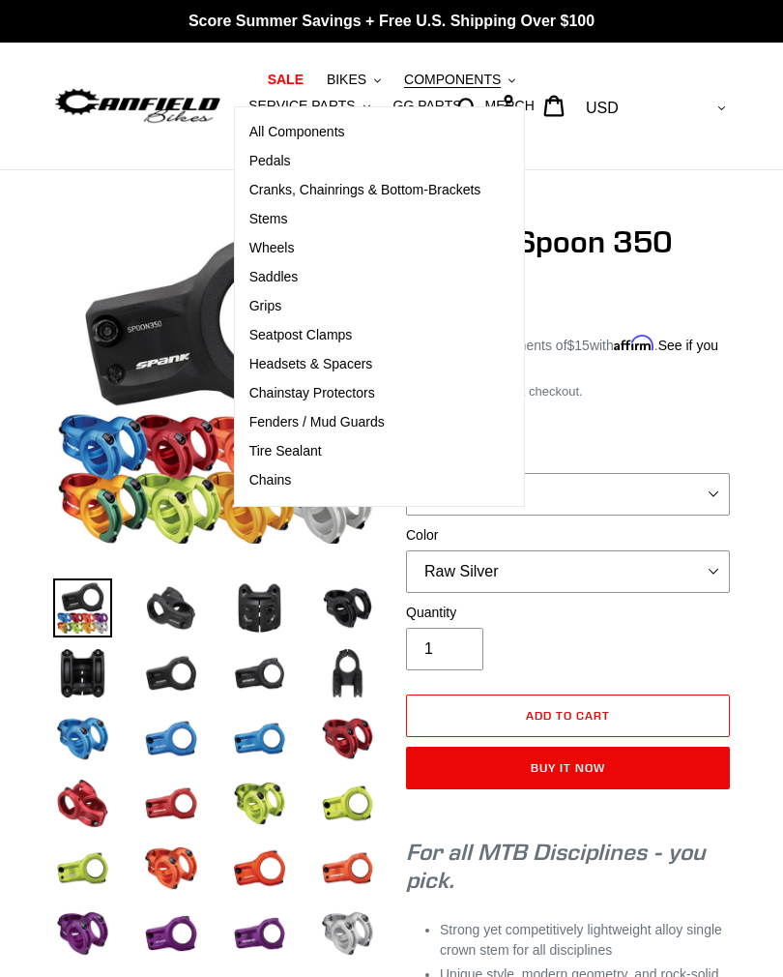
click at [264, 251] on span "Wheels" at bounding box center [272, 248] width 45 height 16
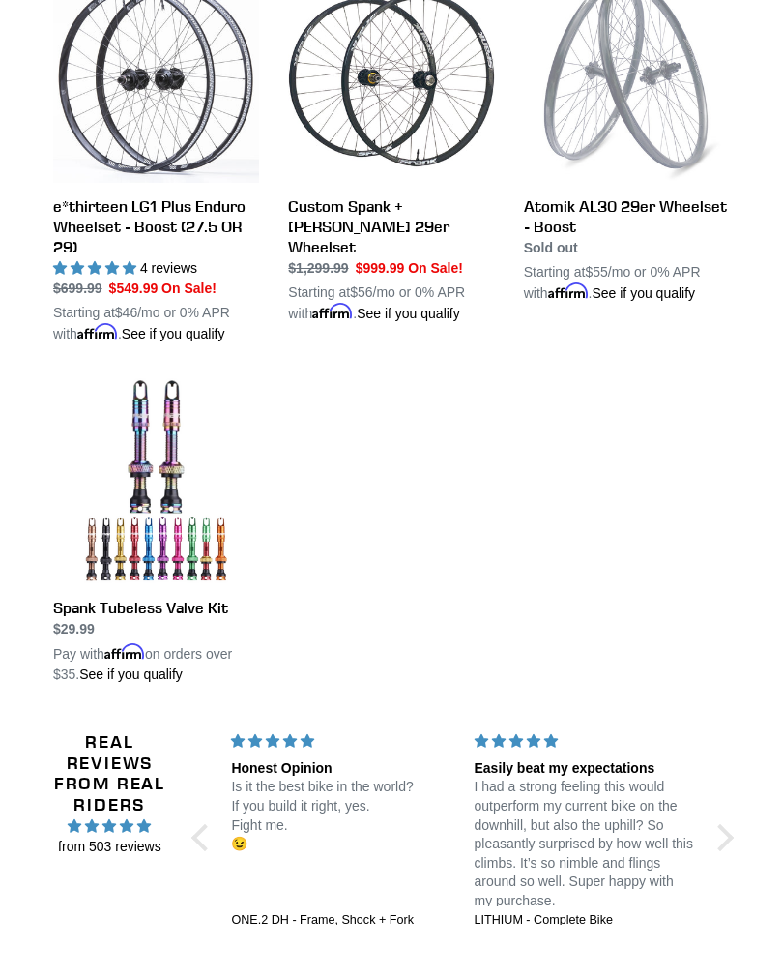
scroll to position [626, 0]
click at [117, 225] on link "e*thirteen LG1 Plus Enduro Wheelset - Boost (27.5 OR 29)" at bounding box center [156, 160] width 206 height 367
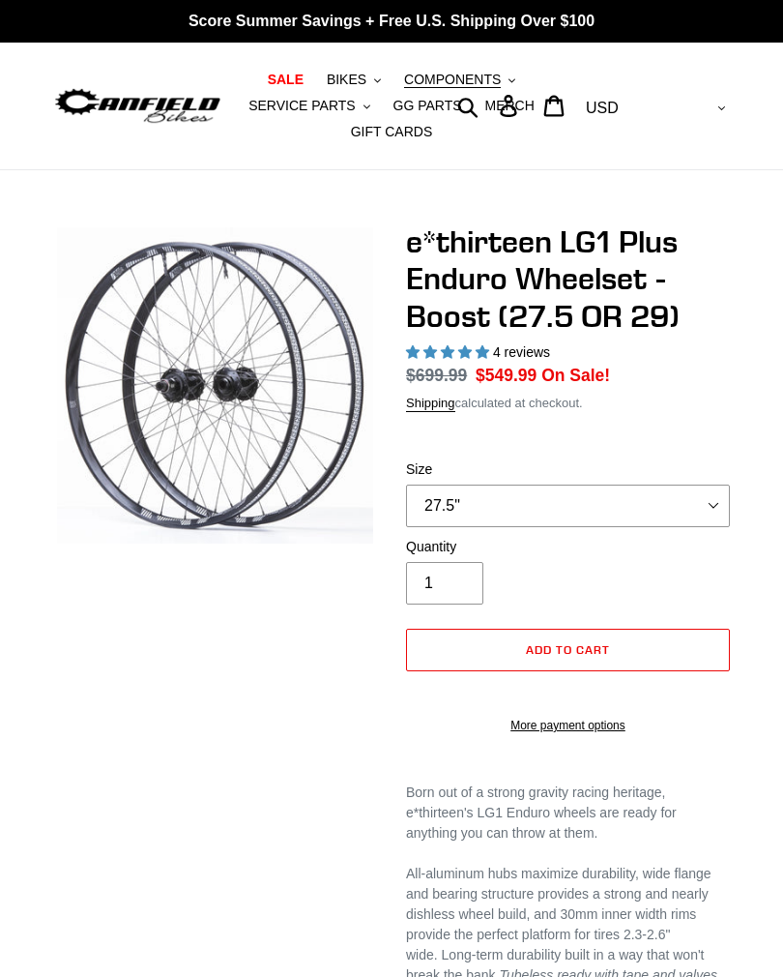
select select "highest-rating"
click at [708, 505] on select "27.5" 29"" at bounding box center [568, 506] width 324 height 43
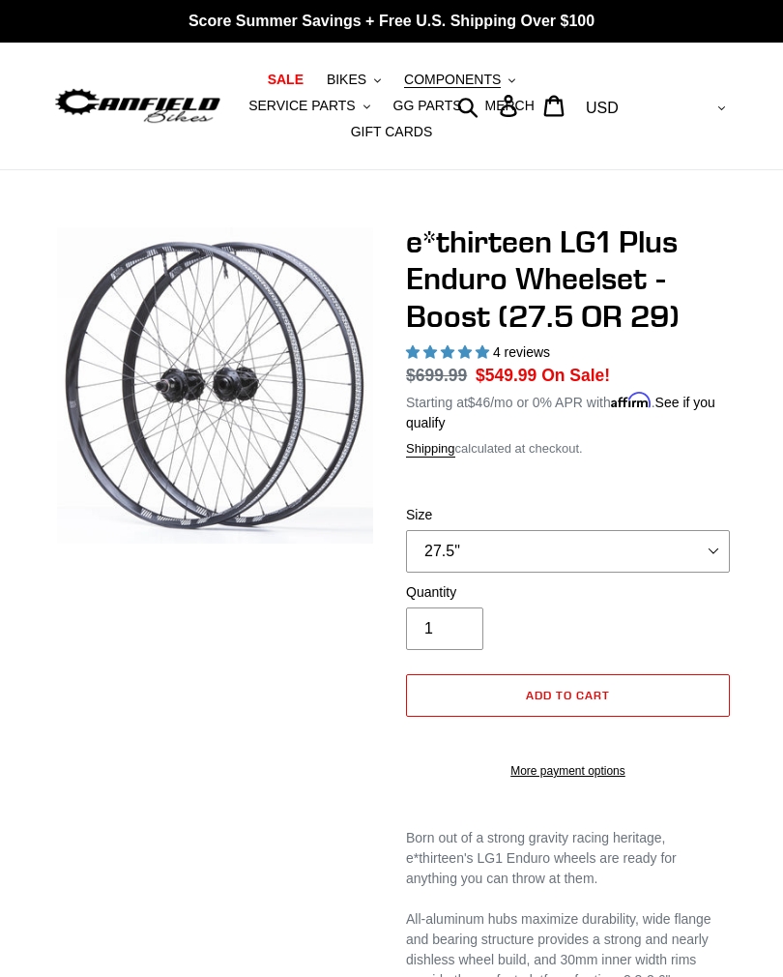
click at [494, 75] on span "COMPONENTS" at bounding box center [452, 80] width 97 height 16
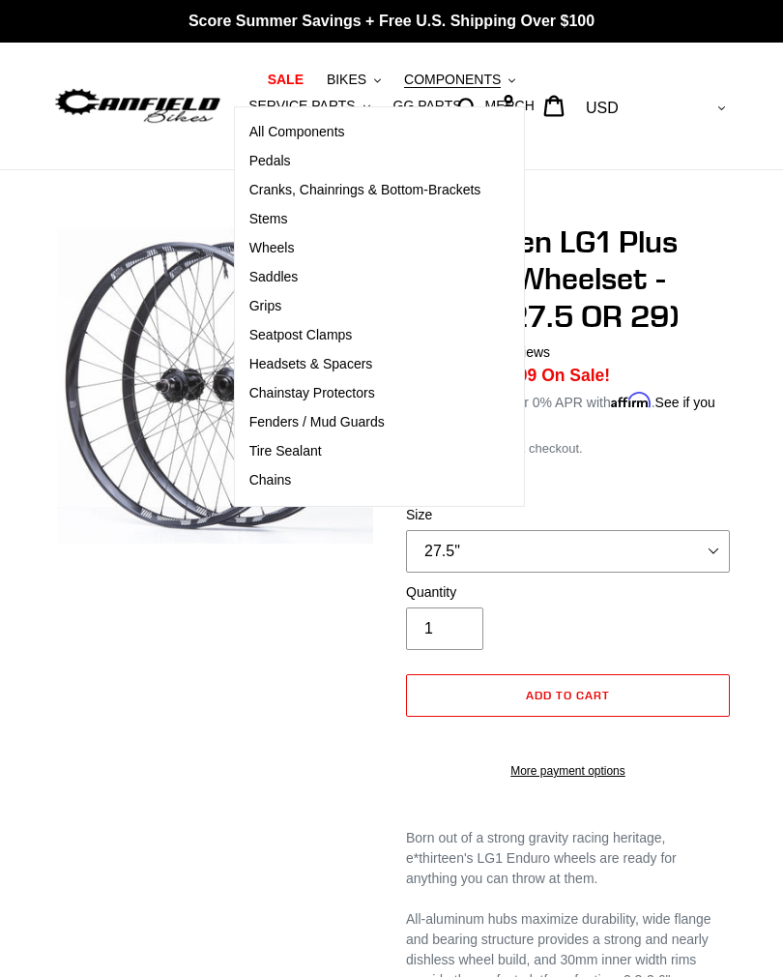
click at [351, 360] on span "Headsets & Spacers" at bounding box center [312, 364] width 124 height 16
